Goal: Book appointment/travel/reservation

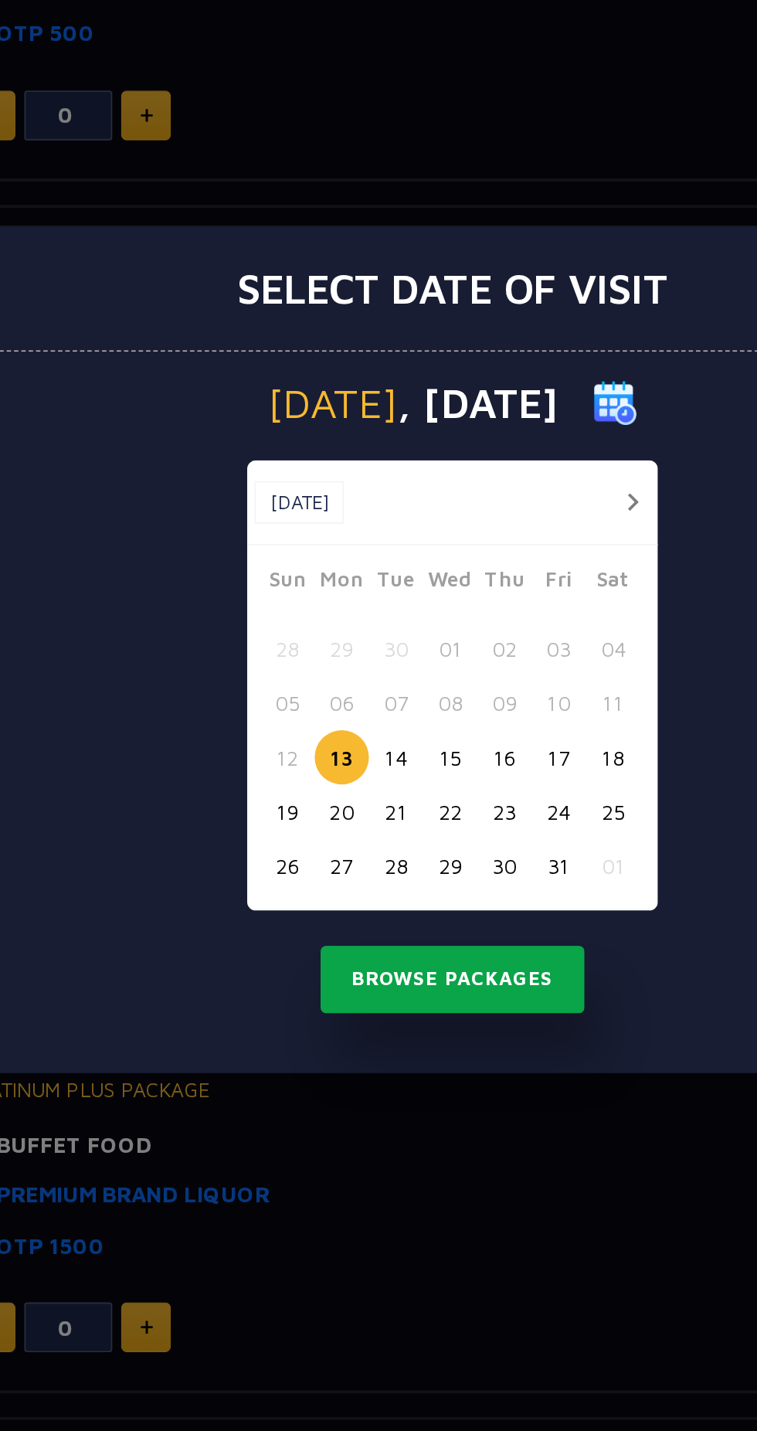
click at [372, 880] on button "Browse Packages" at bounding box center [378, 889] width 139 height 36
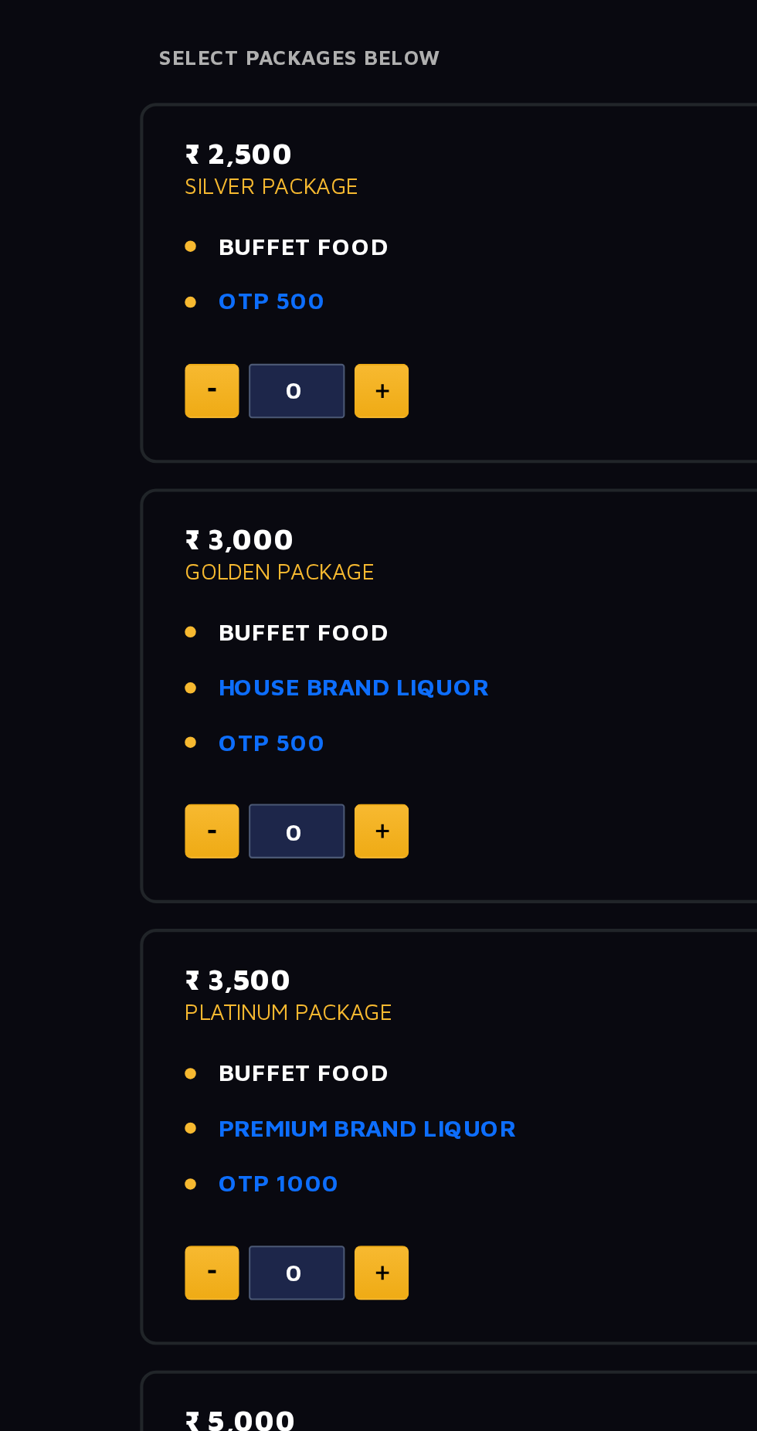
click at [216, 647] on img at bounding box center [217, 647] width 7 height 8
click at [216, 645] on img at bounding box center [217, 647] width 7 height 8
click at [226, 644] on button at bounding box center [217, 646] width 26 height 26
type input "3"
